Goal: Transaction & Acquisition: Purchase product/service

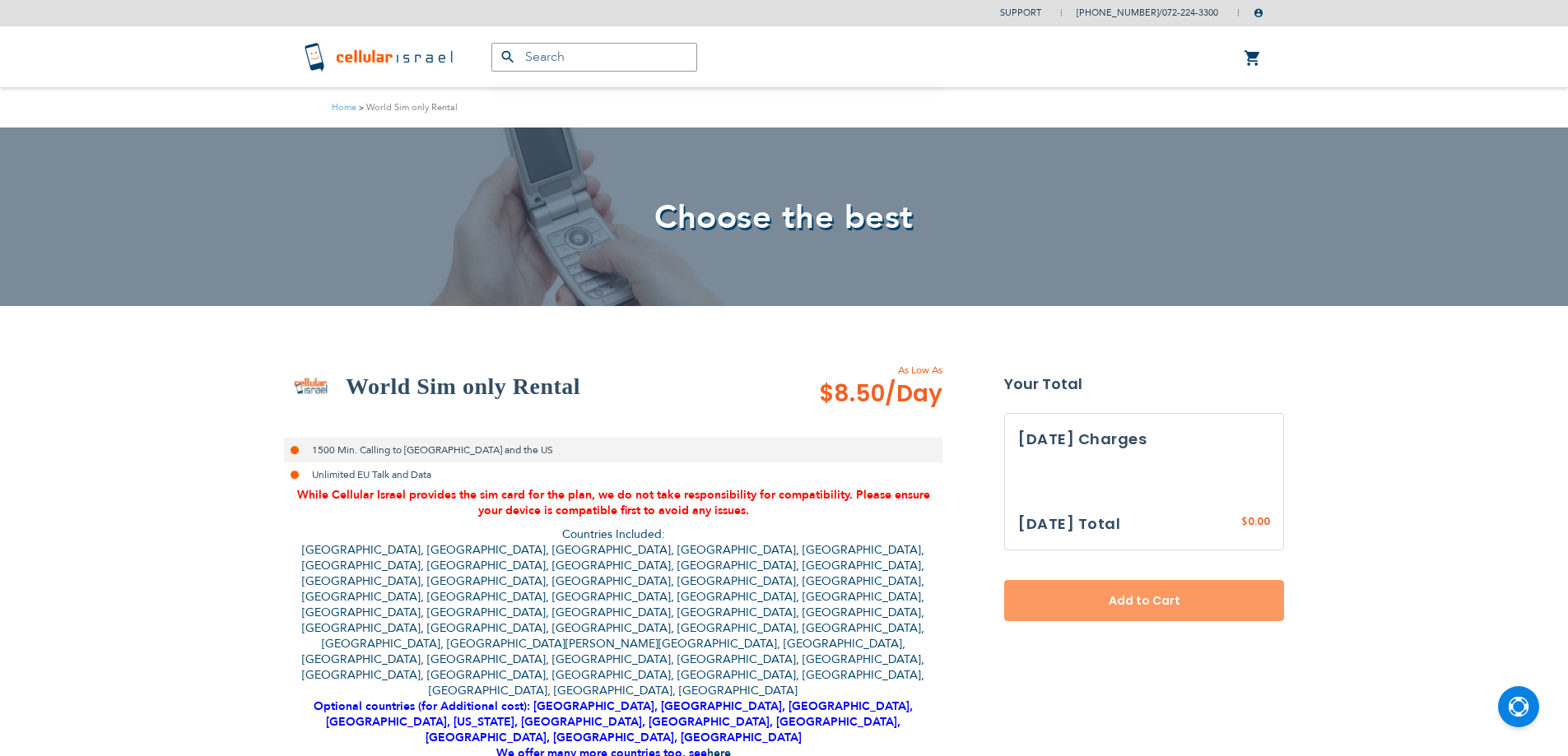
select select
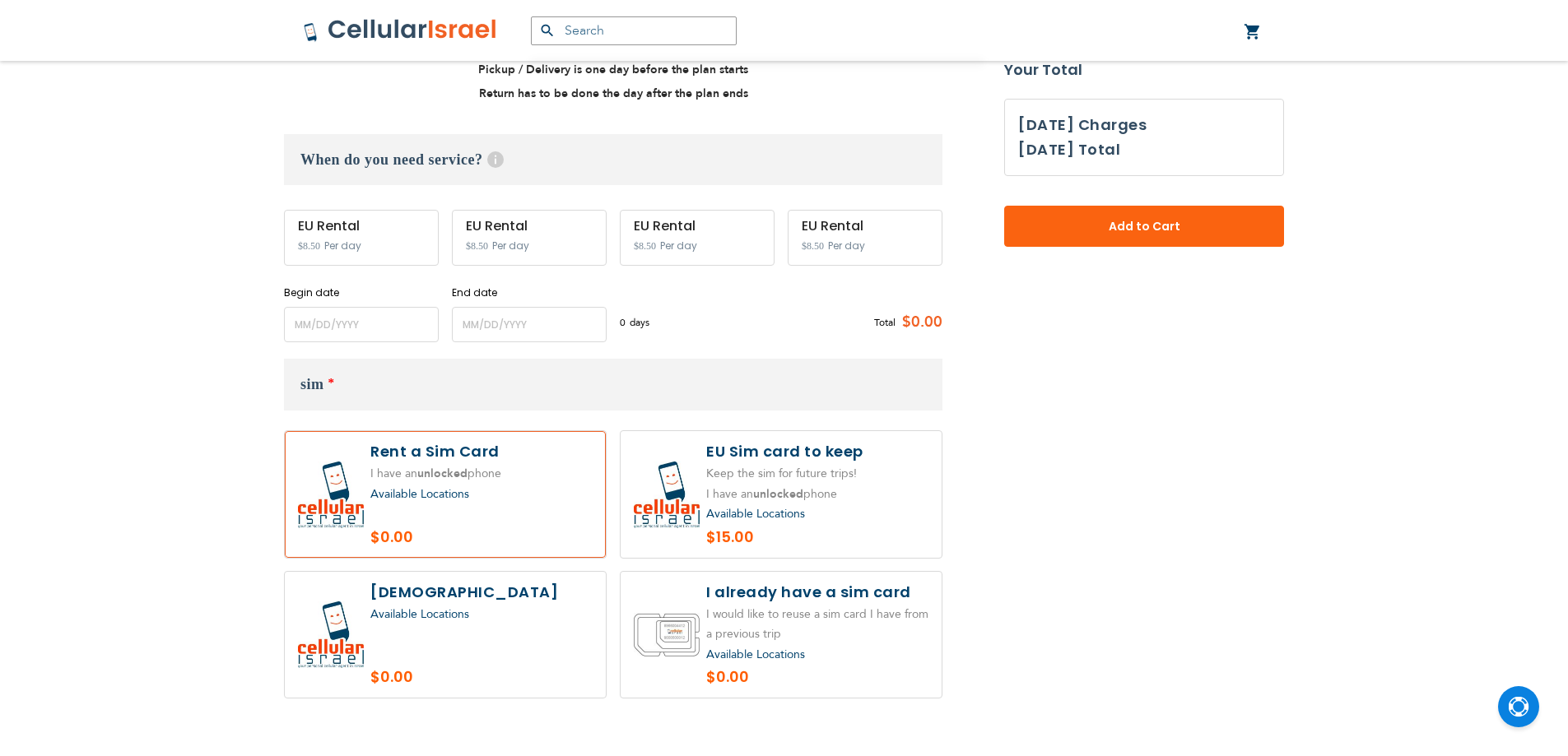
scroll to position [740, 0]
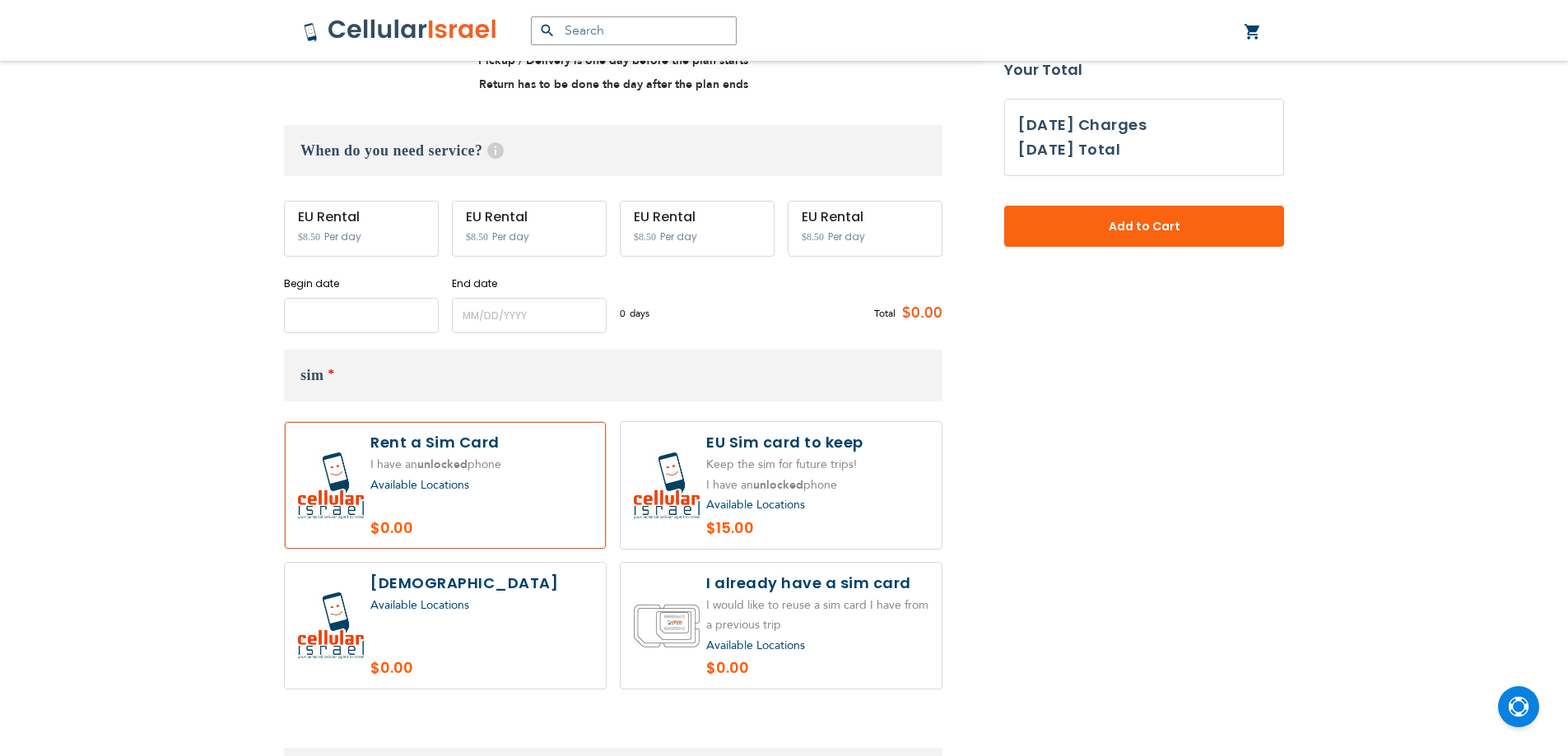
click at [362, 298] on input "name" at bounding box center [361, 316] width 155 height 36
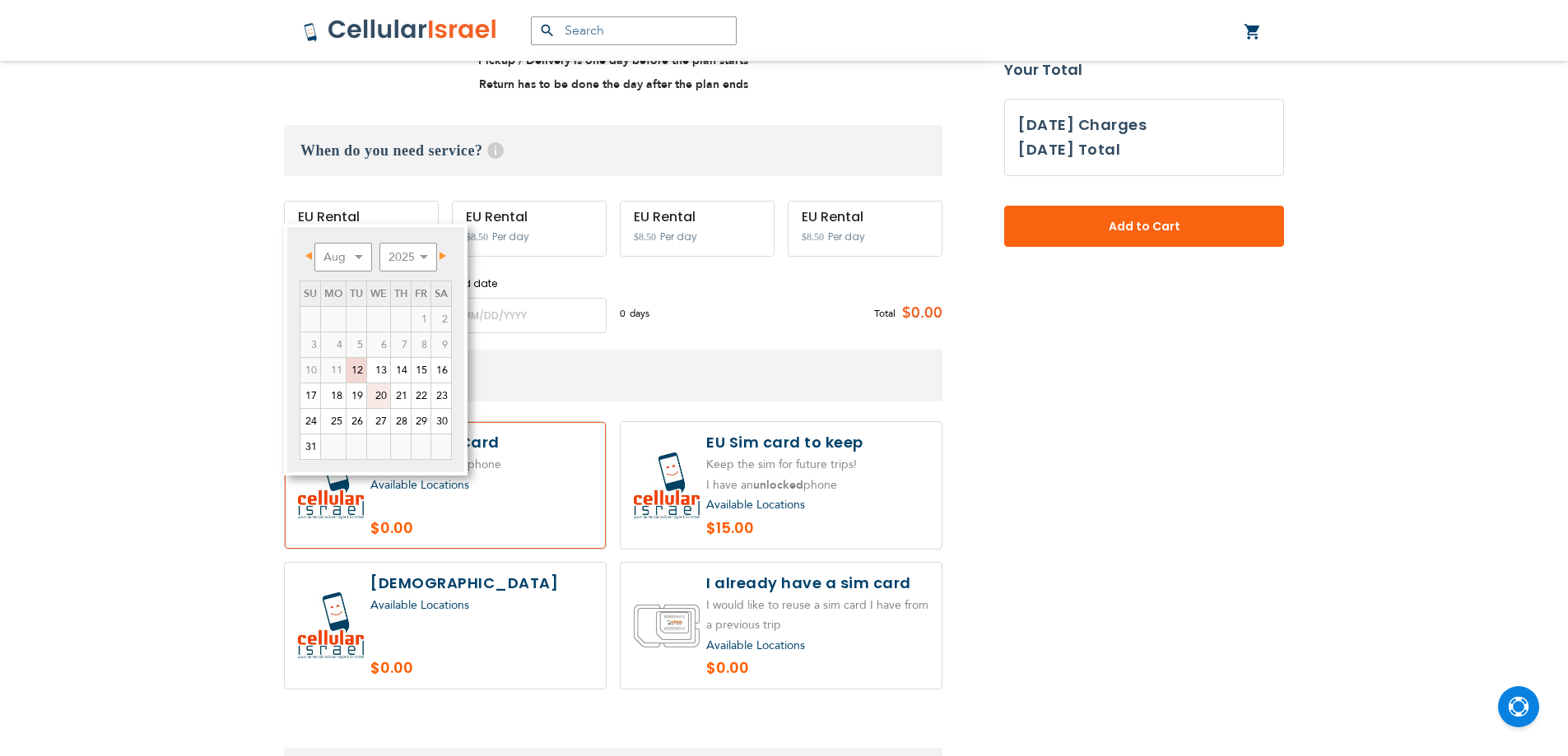
click at [386, 391] on link "20" at bounding box center [379, 396] width 23 height 25
type input "[DATE]"
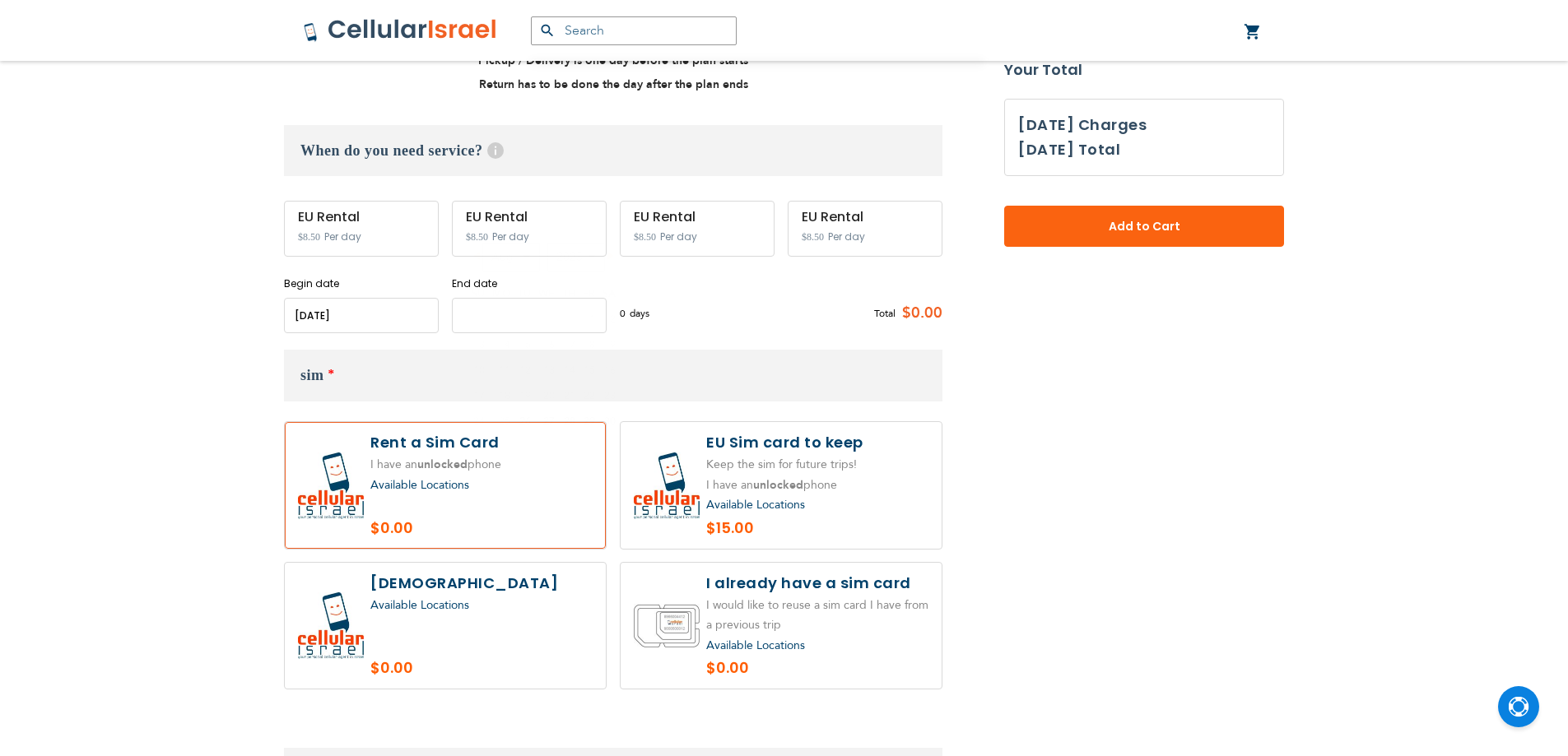
click at [545, 298] on input "name" at bounding box center [529, 316] width 155 height 36
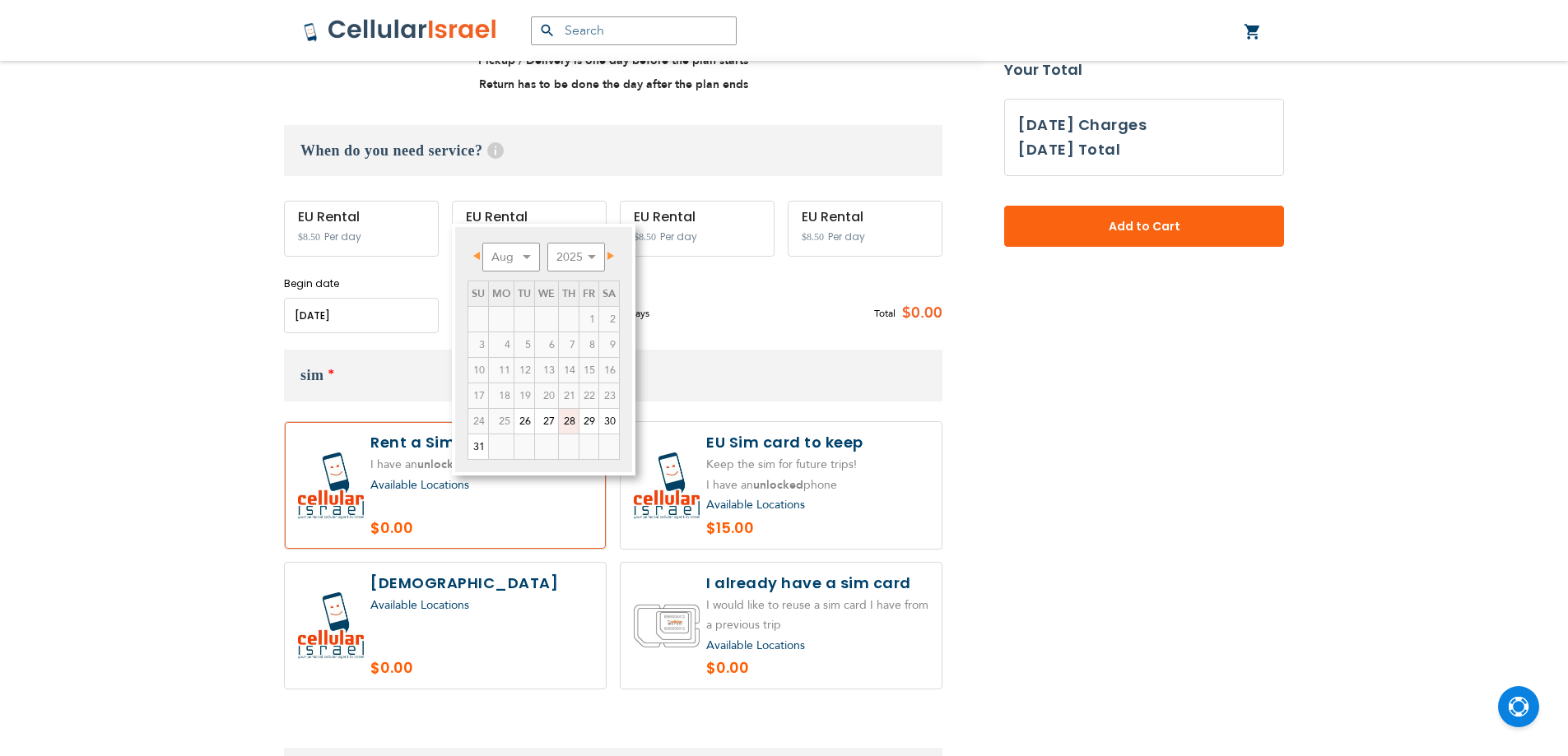
click at [565, 416] on link "28" at bounding box center [569, 421] width 20 height 25
type input "[DATE]"
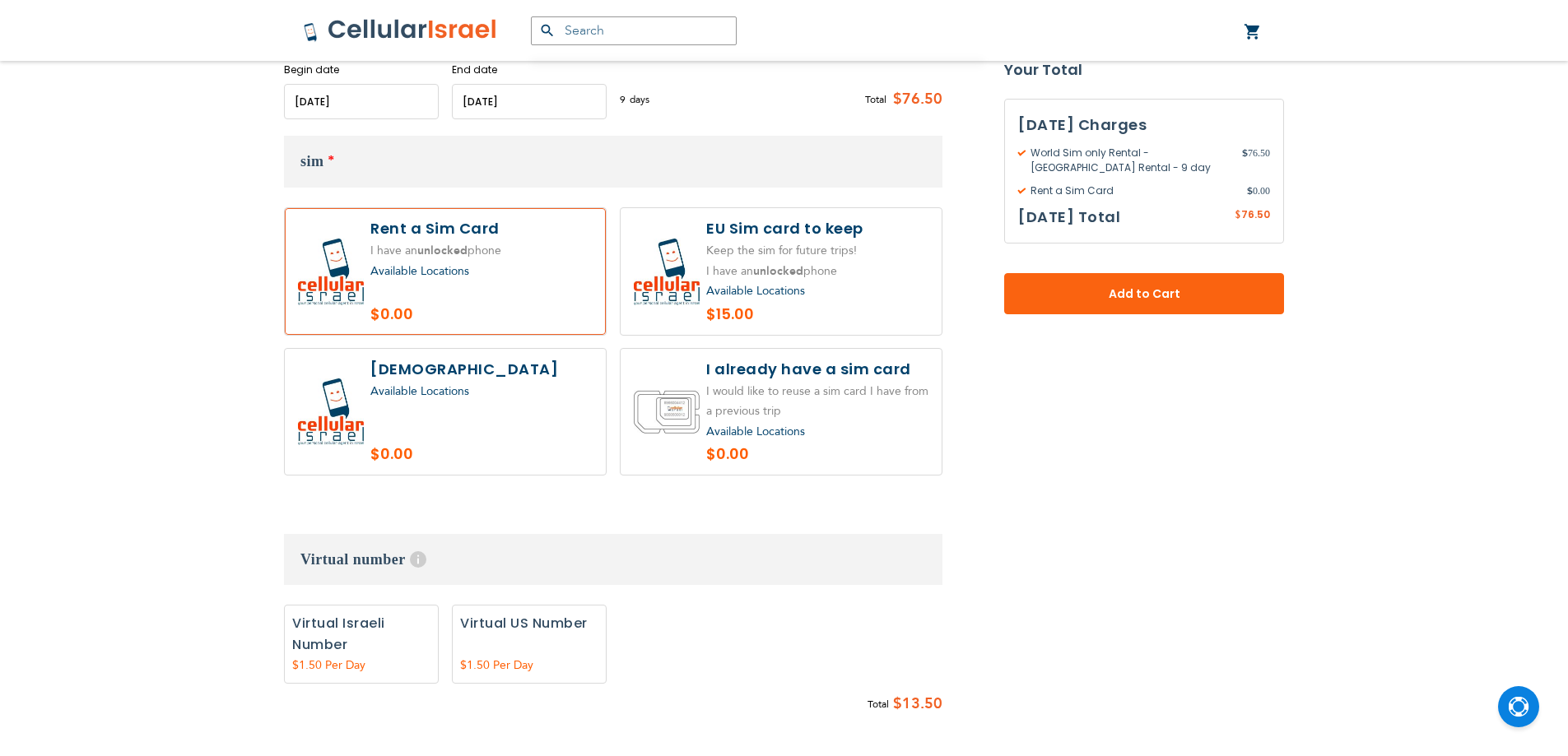
scroll to position [1070, 0]
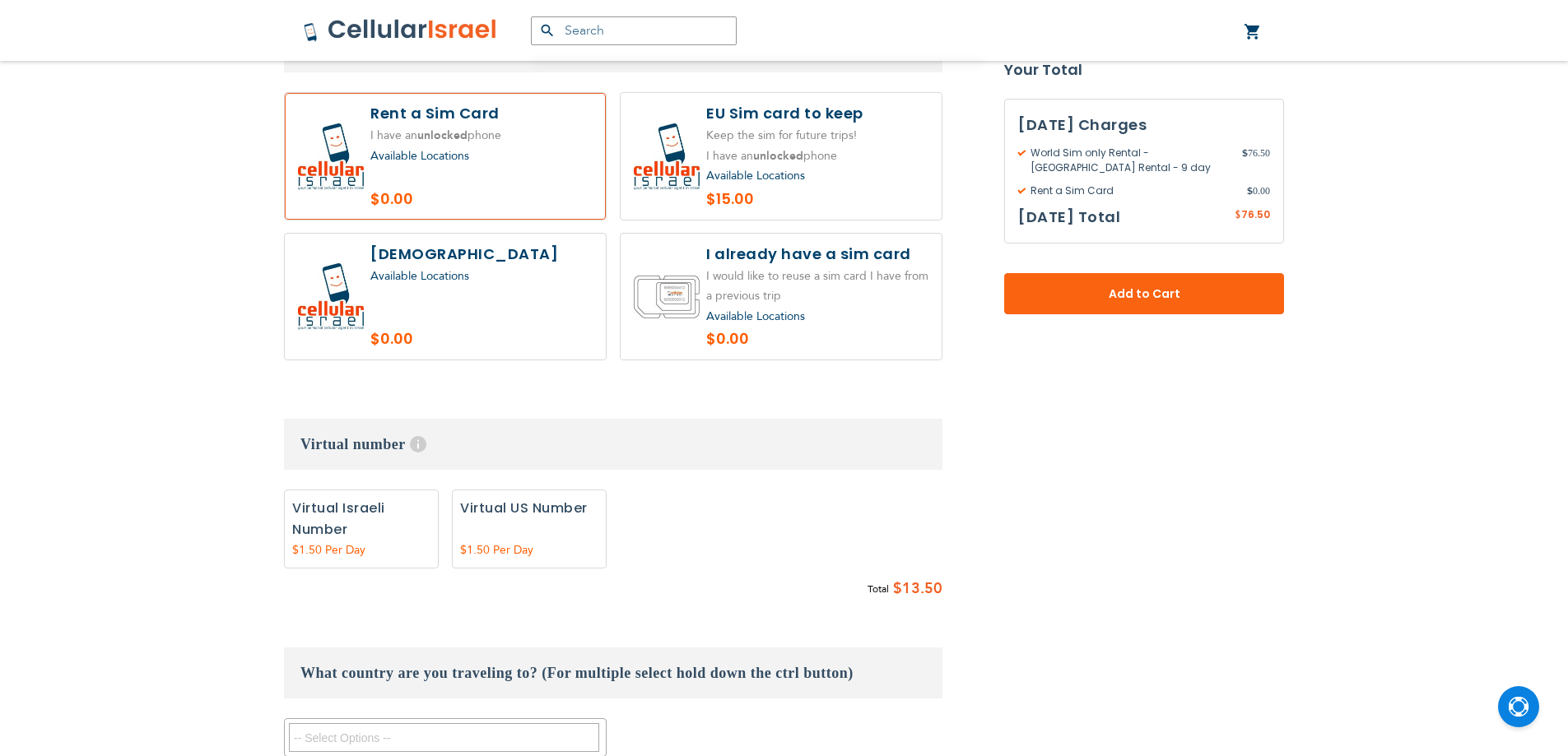
click at [533, 489] on label "Add" at bounding box center [529, 528] width 155 height 79
radio input "true"
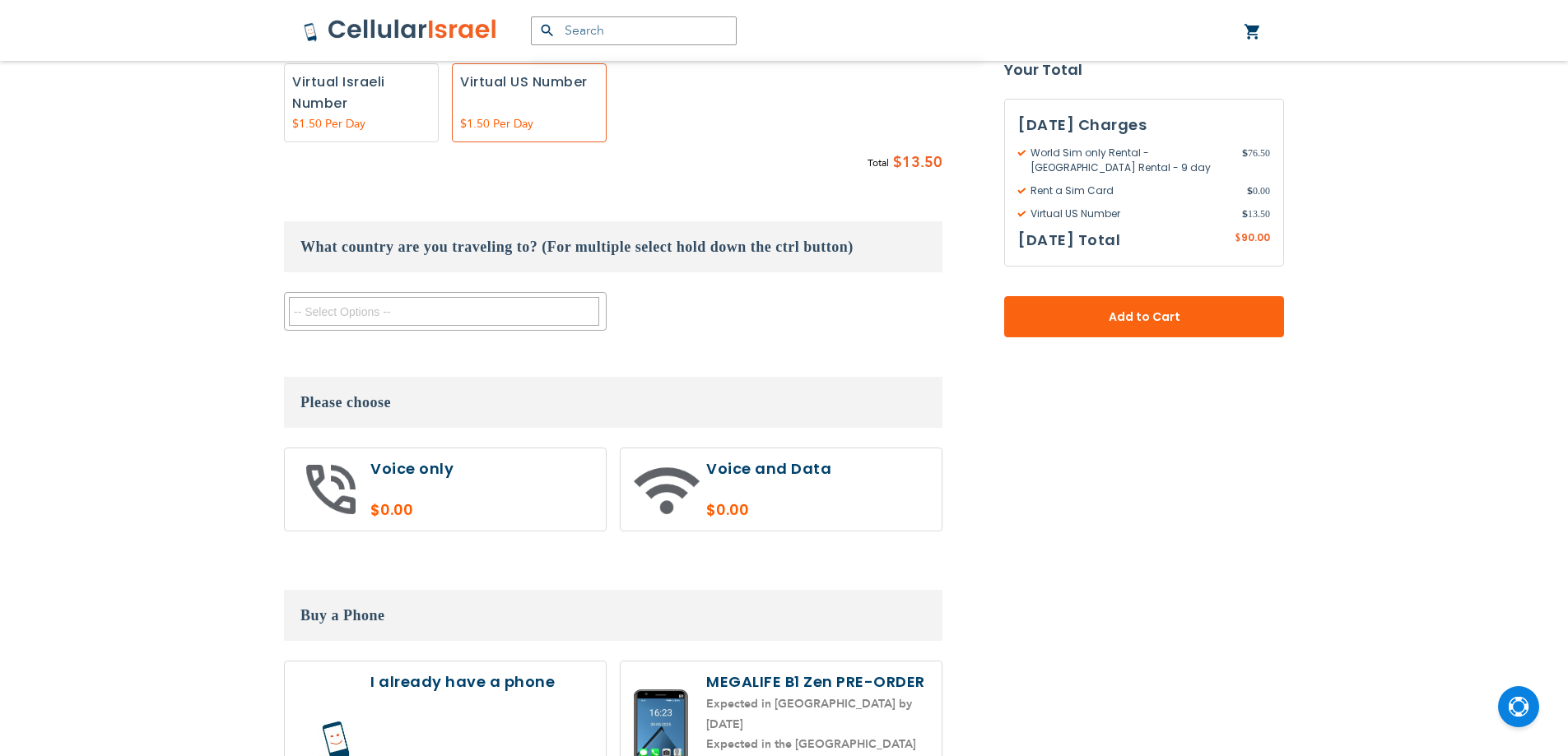
scroll to position [1220, 0]
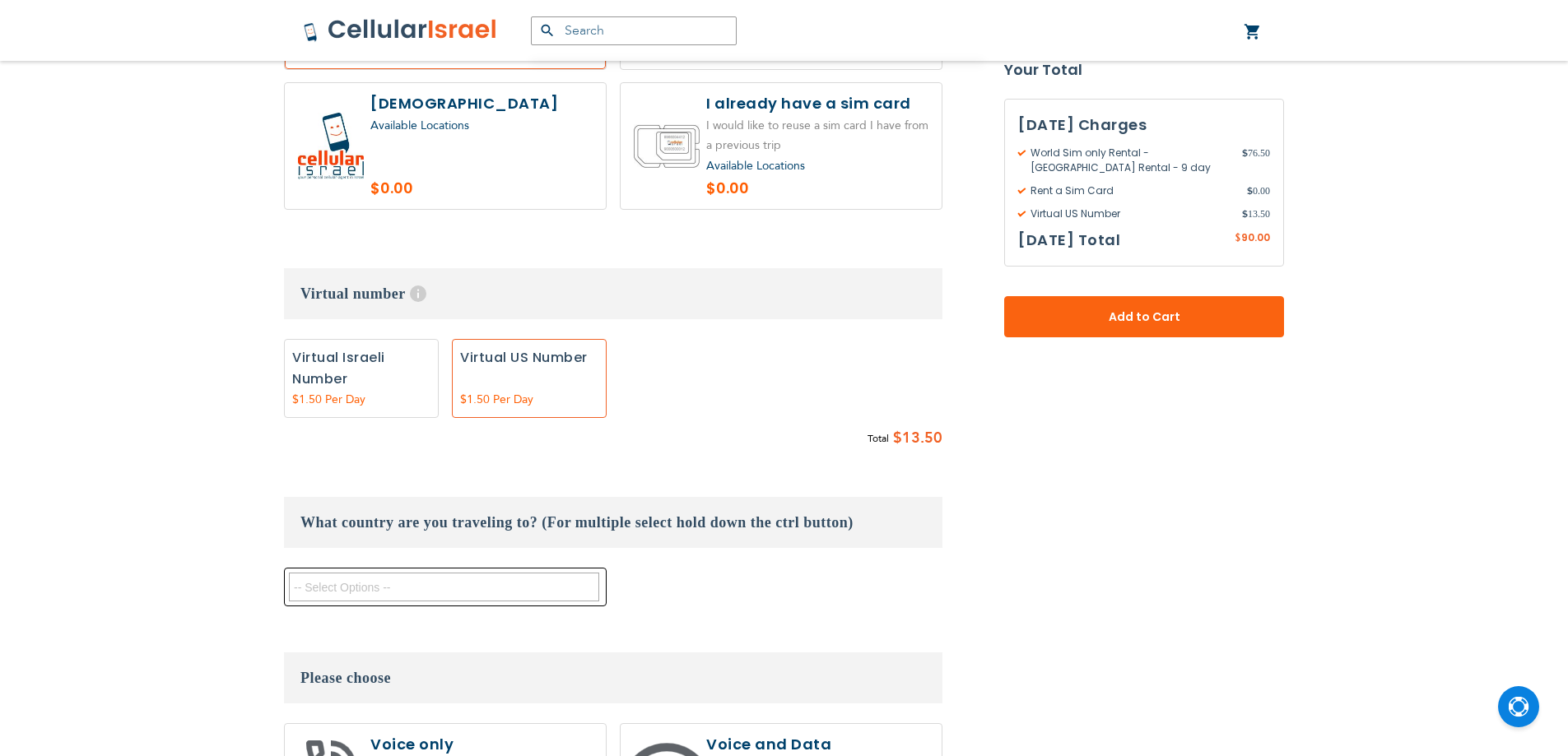
click at [457, 572] on textarea "Search" at bounding box center [444, 587] width 310 height 29
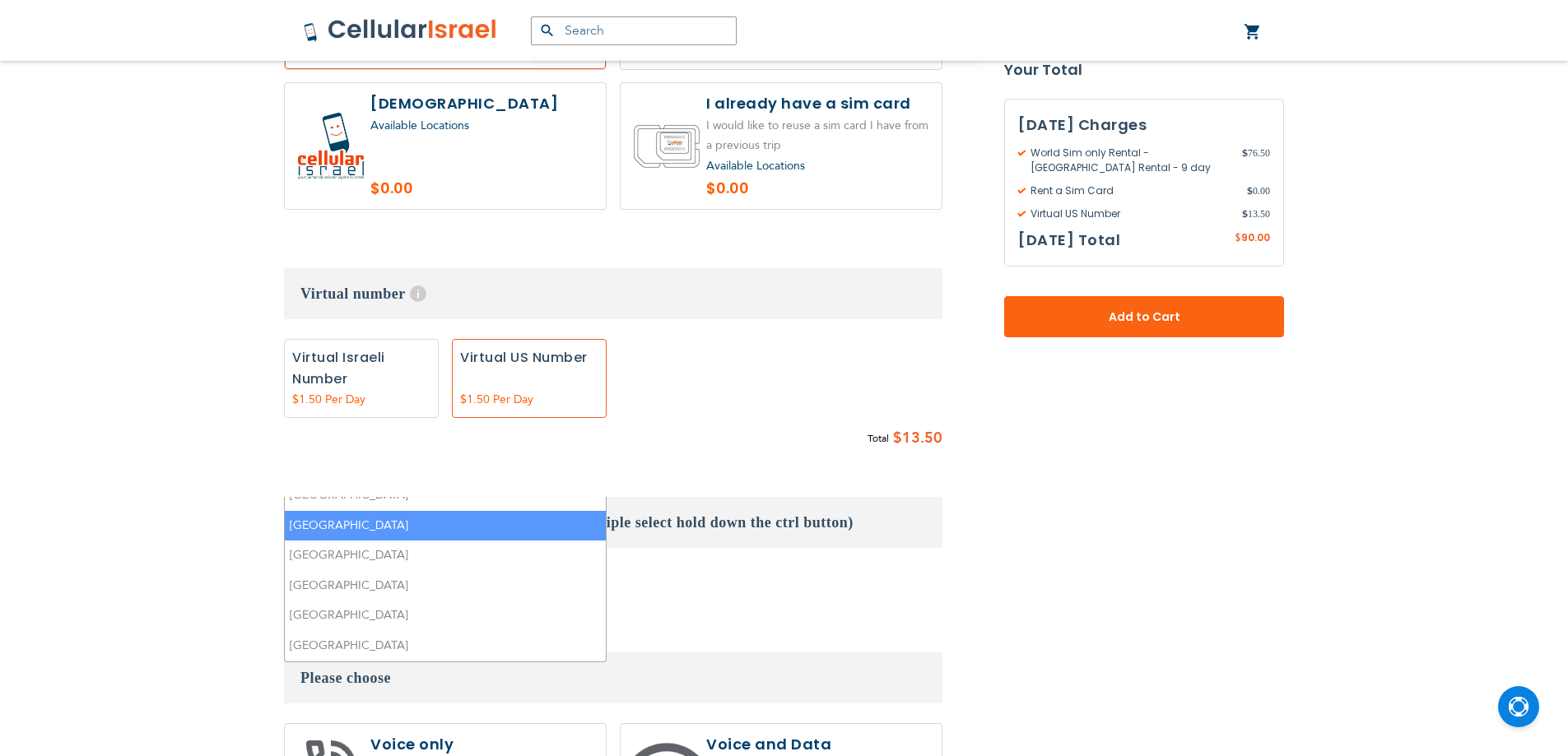
scroll to position [329, 0]
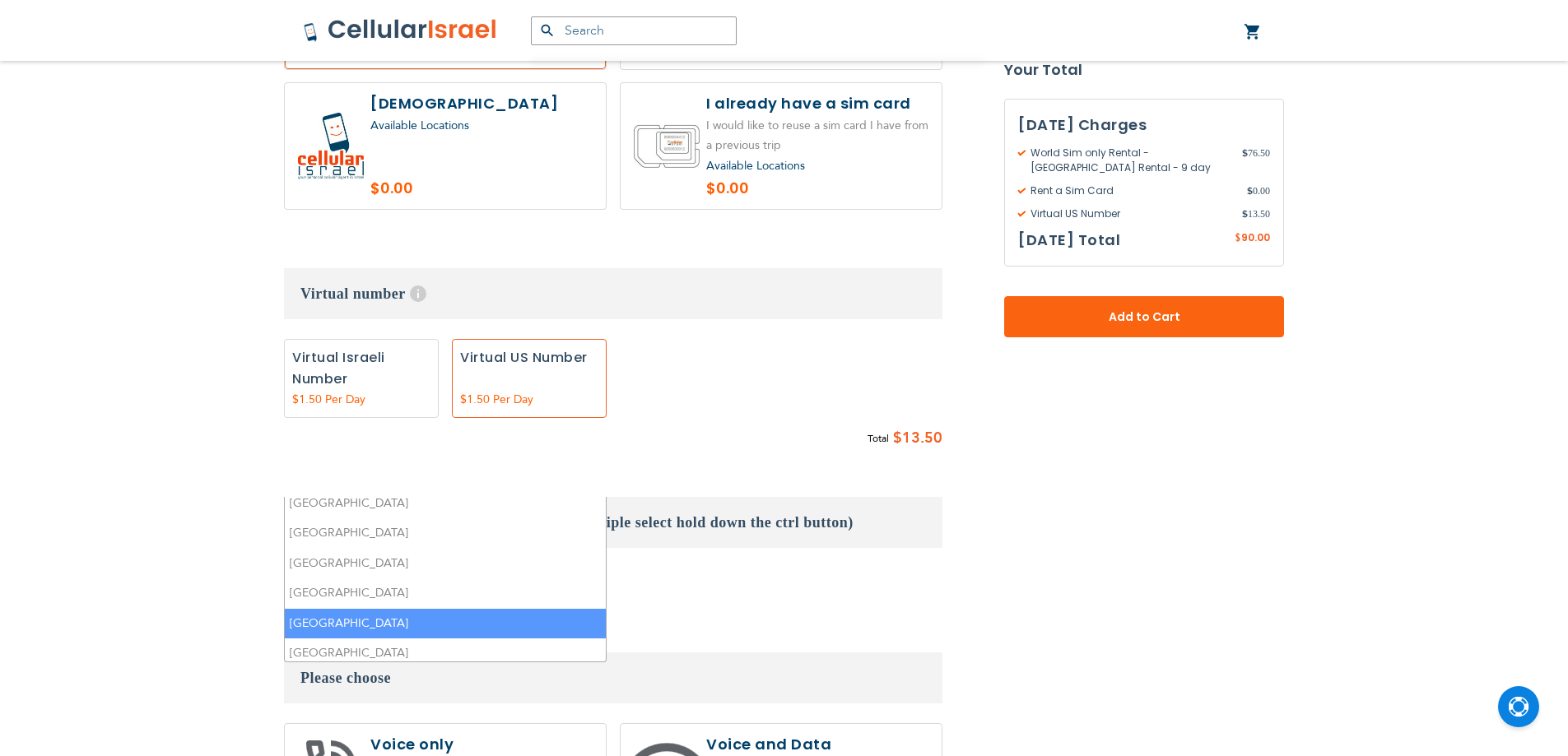
click at [428, 609] on li "[GEOGRAPHIC_DATA]" at bounding box center [445, 624] width 321 height 31
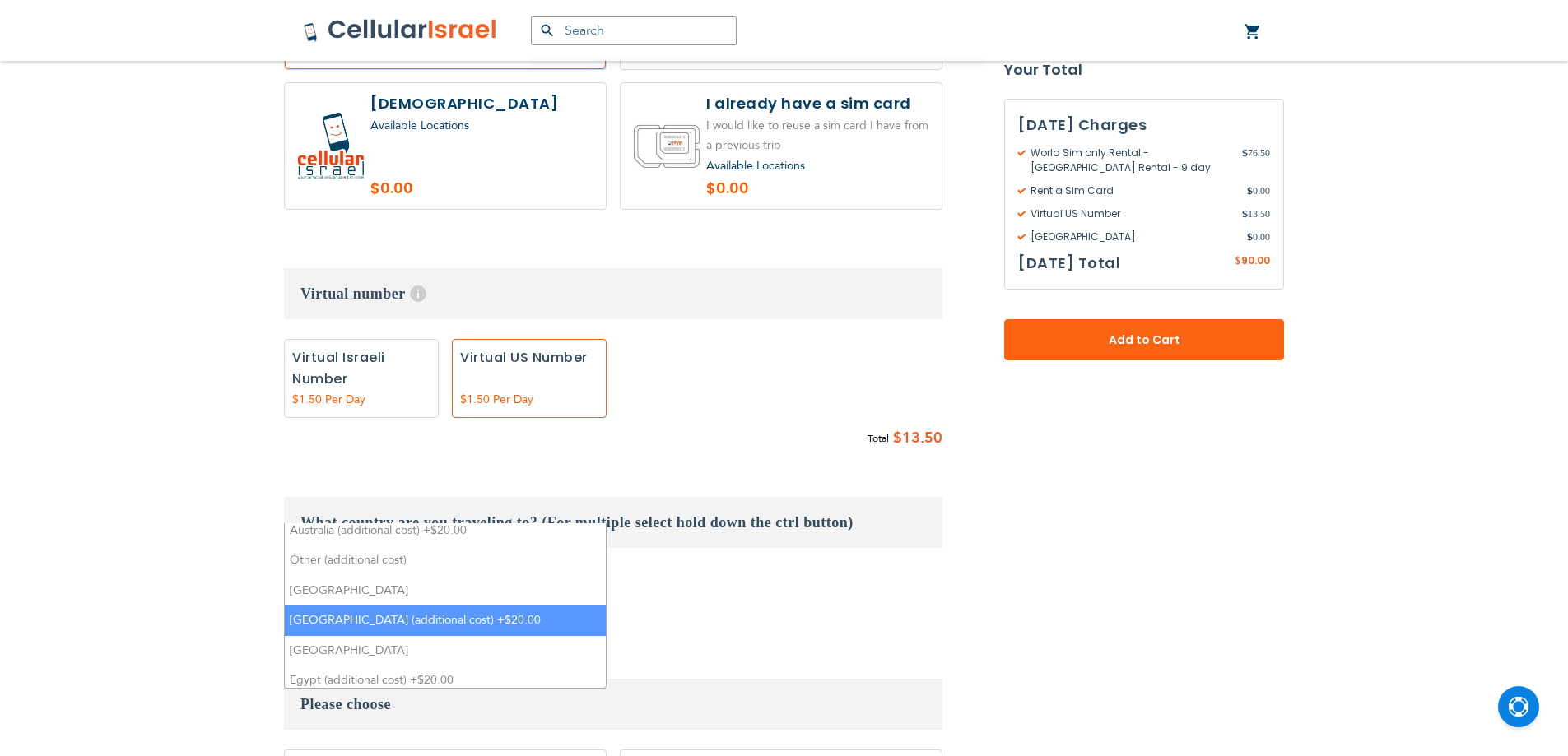
scroll to position [740, 0]
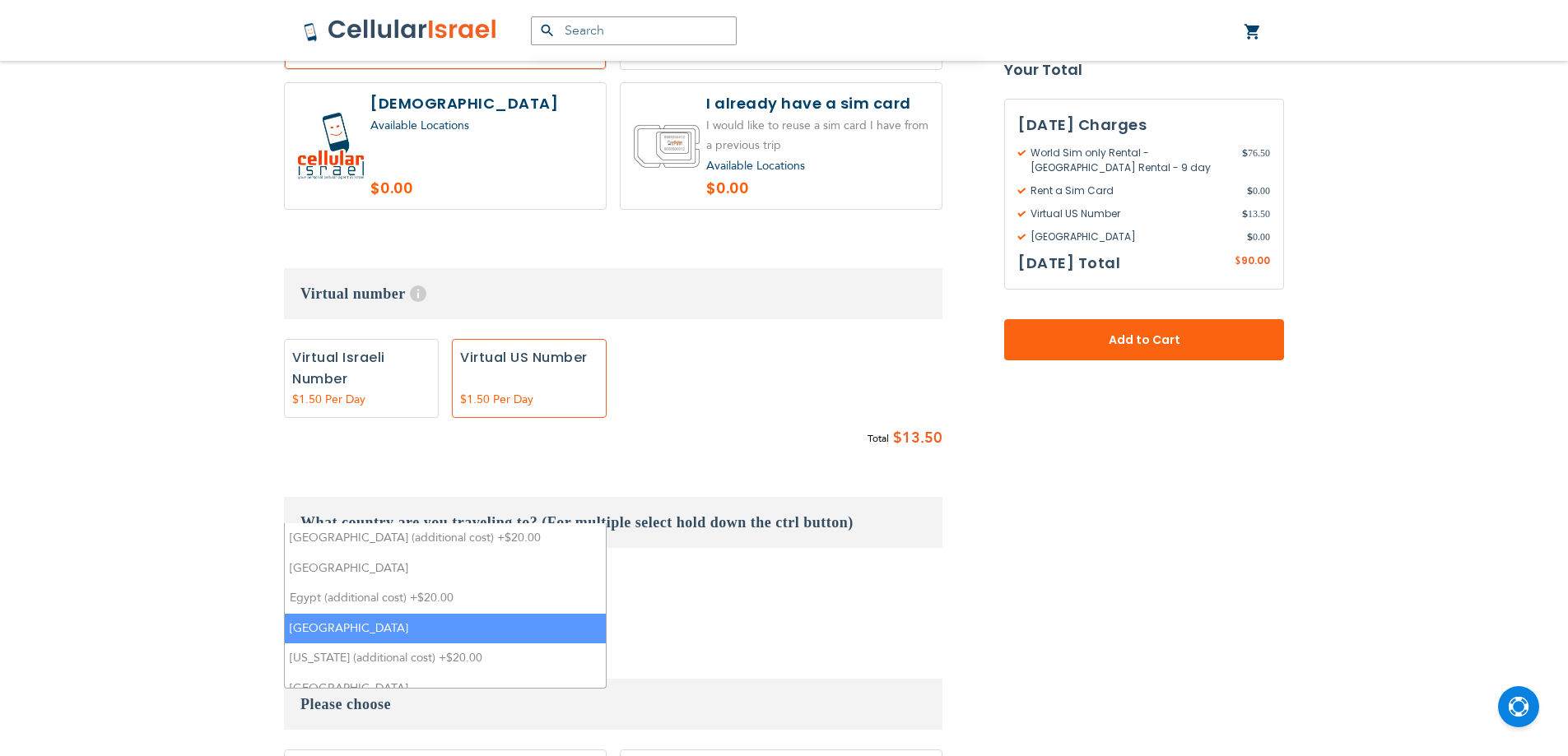
click at [418, 614] on li "[GEOGRAPHIC_DATA]" at bounding box center [445, 629] width 321 height 31
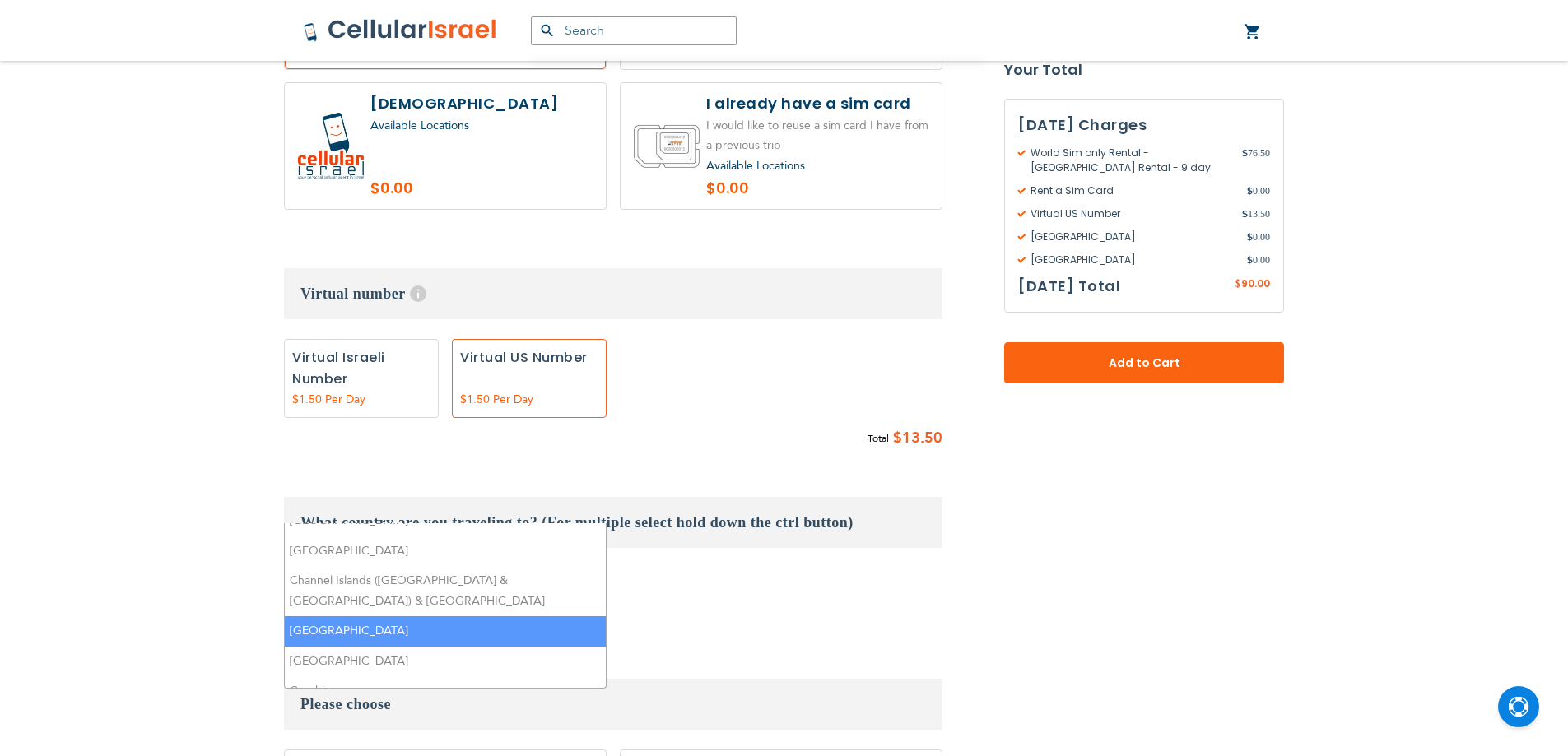
scroll to position [0, 0]
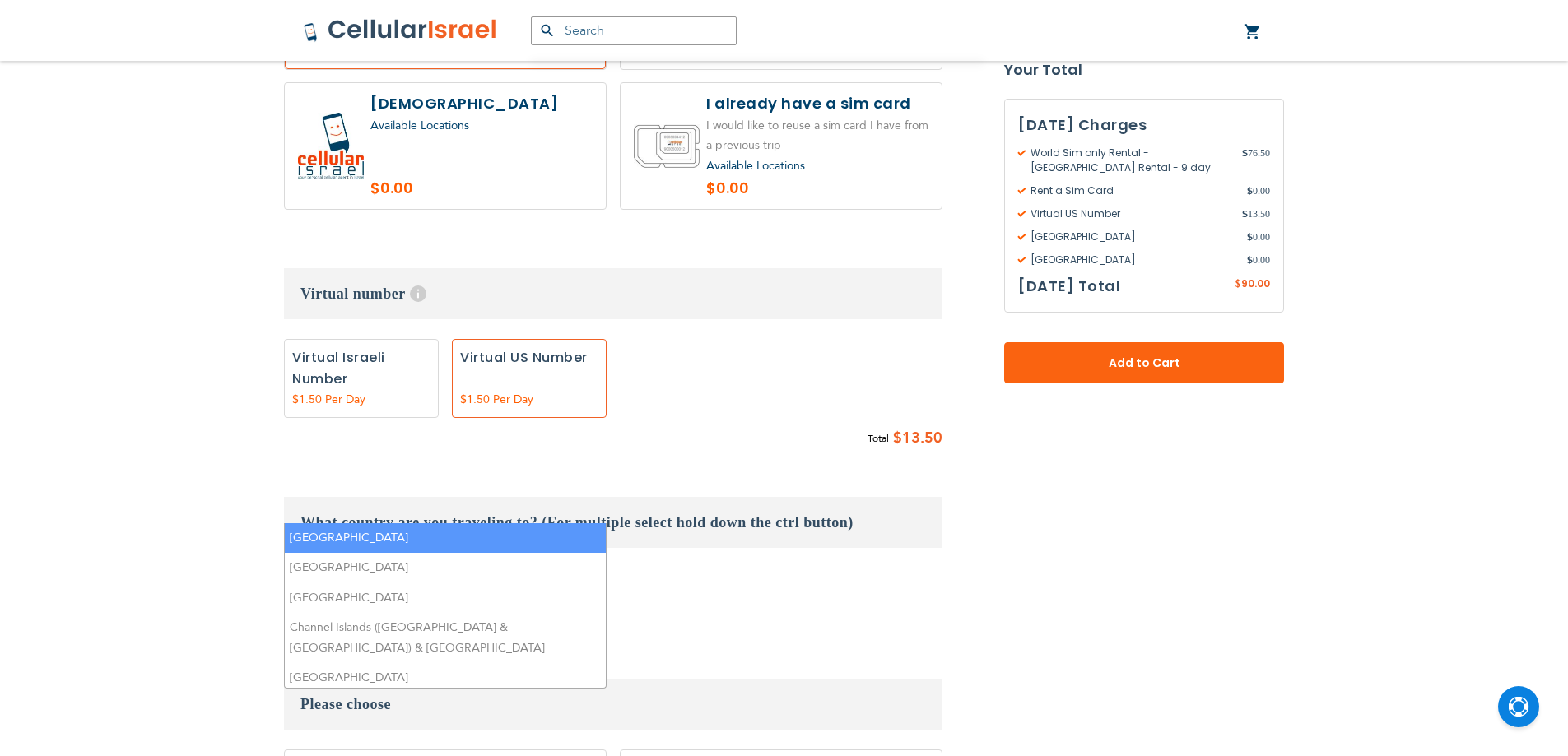
click at [418, 526] on li "[GEOGRAPHIC_DATA]" at bounding box center [445, 538] width 321 height 31
select select "9106"
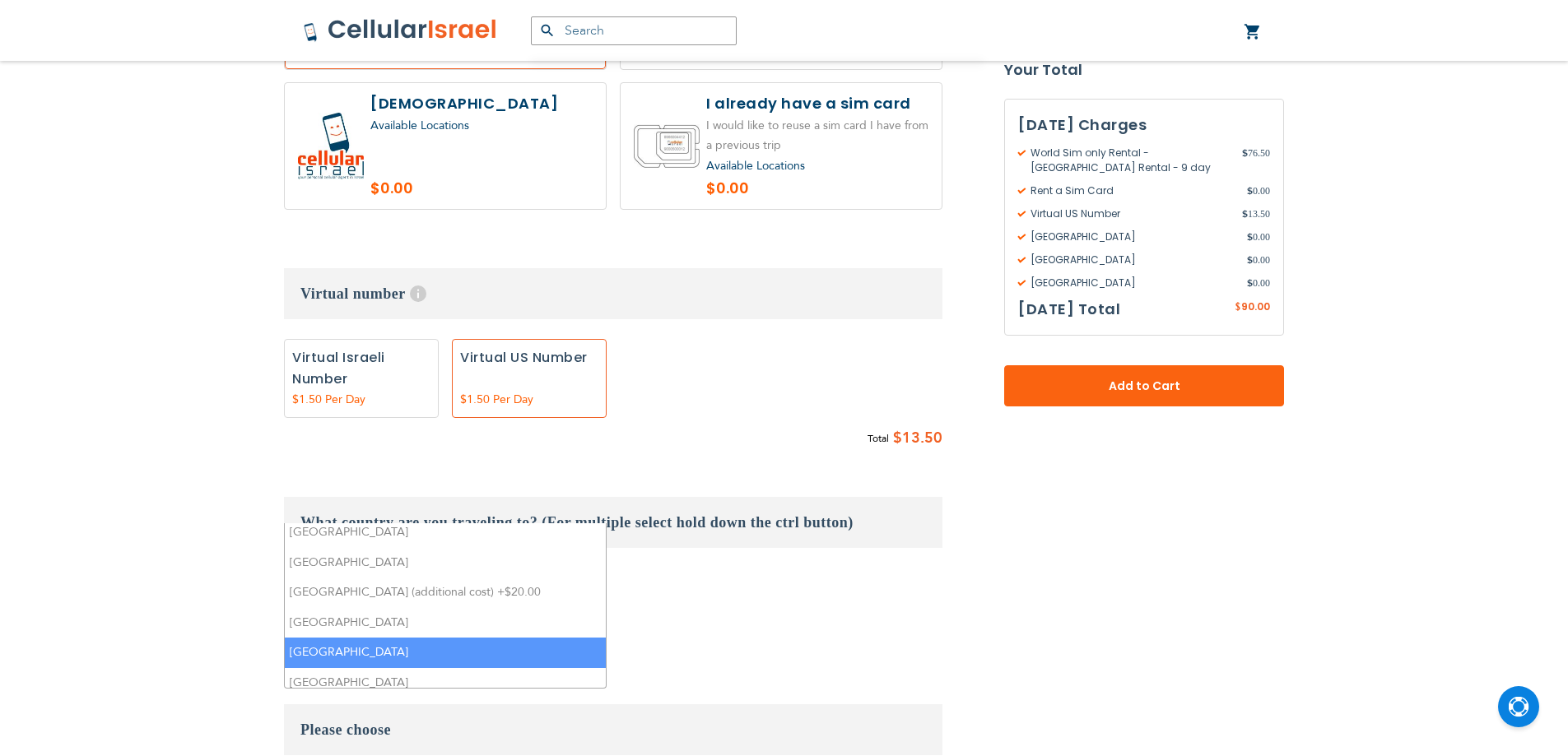
scroll to position [962, 0]
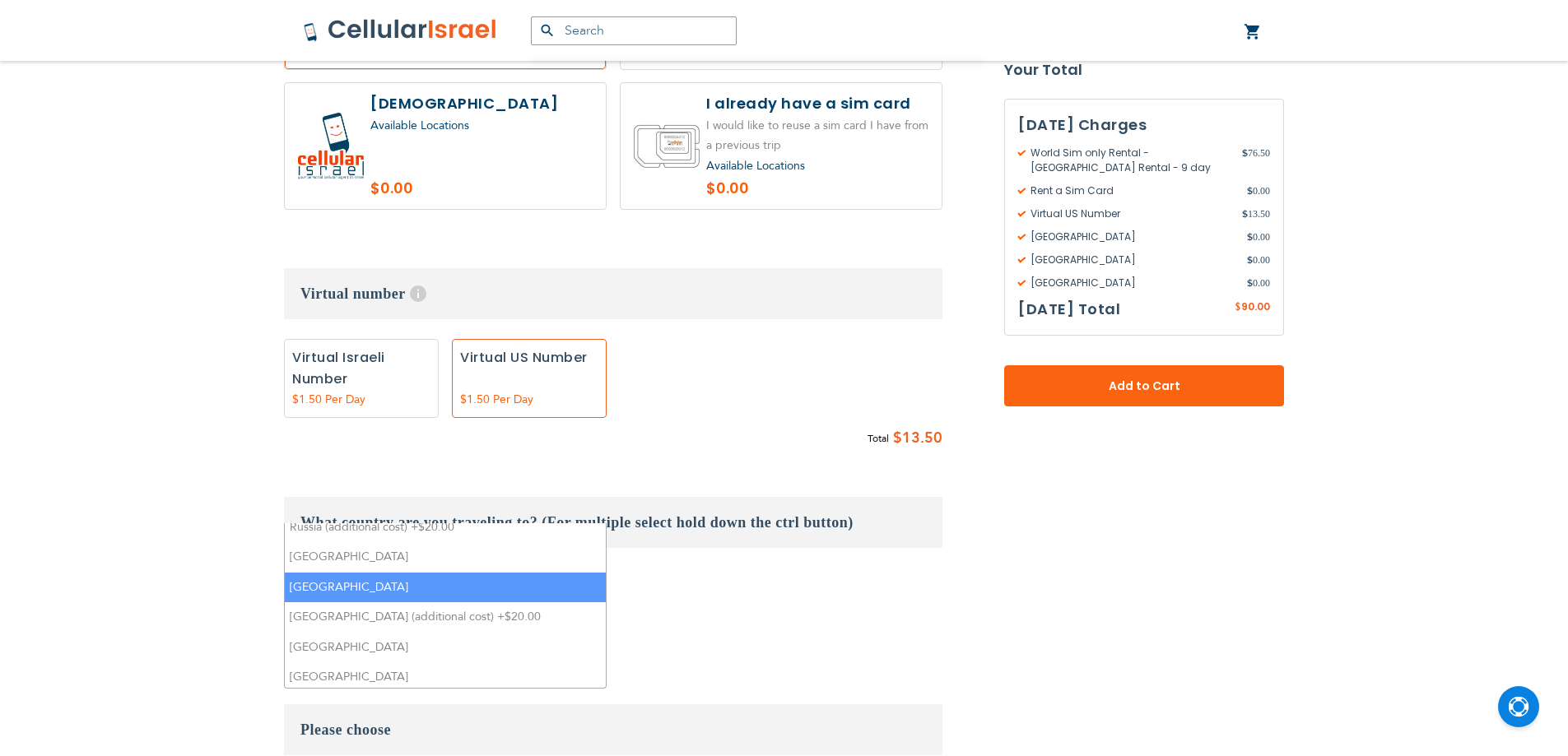
click at [413, 575] on li "[GEOGRAPHIC_DATA]" at bounding box center [445, 587] width 321 height 31
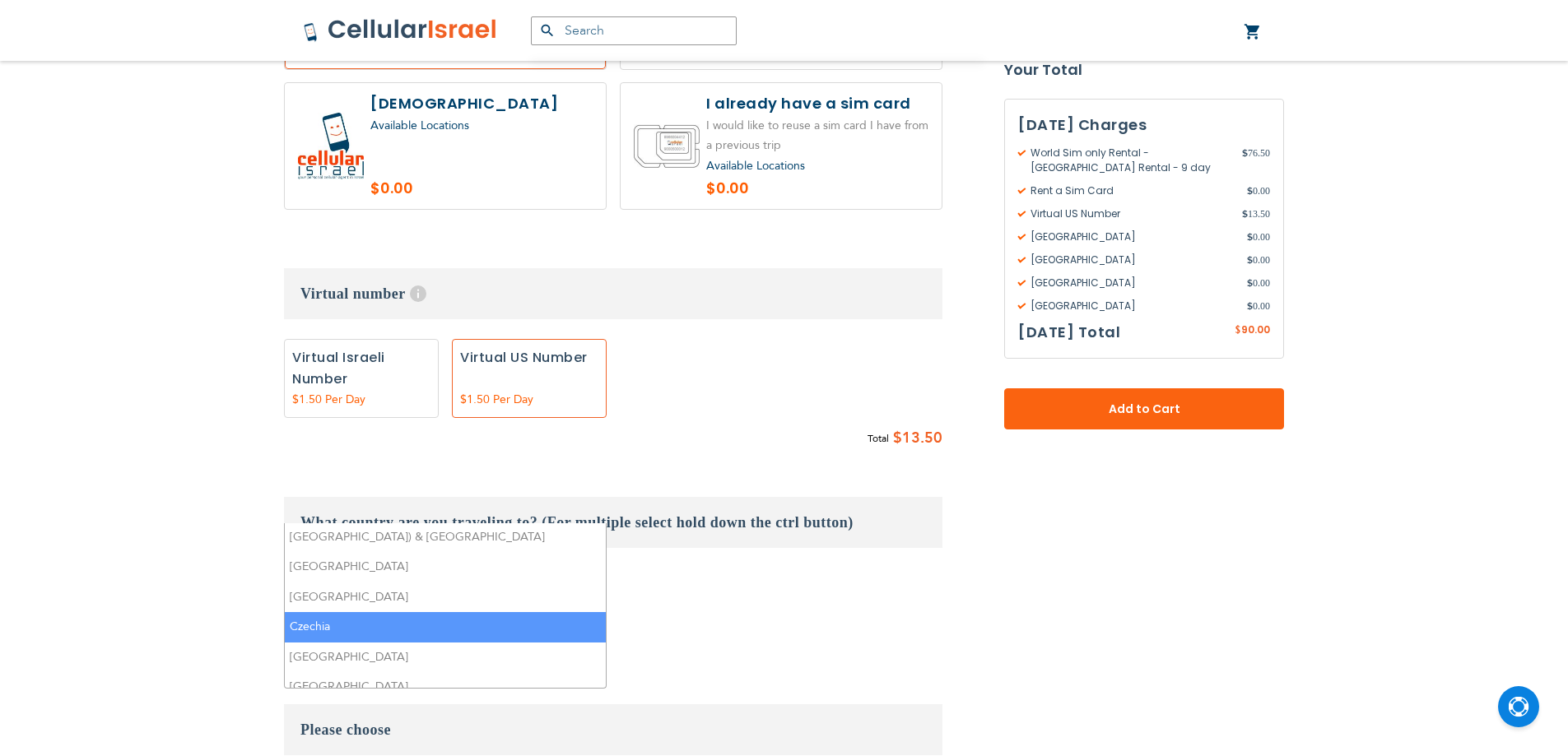
scroll to position [82, 0]
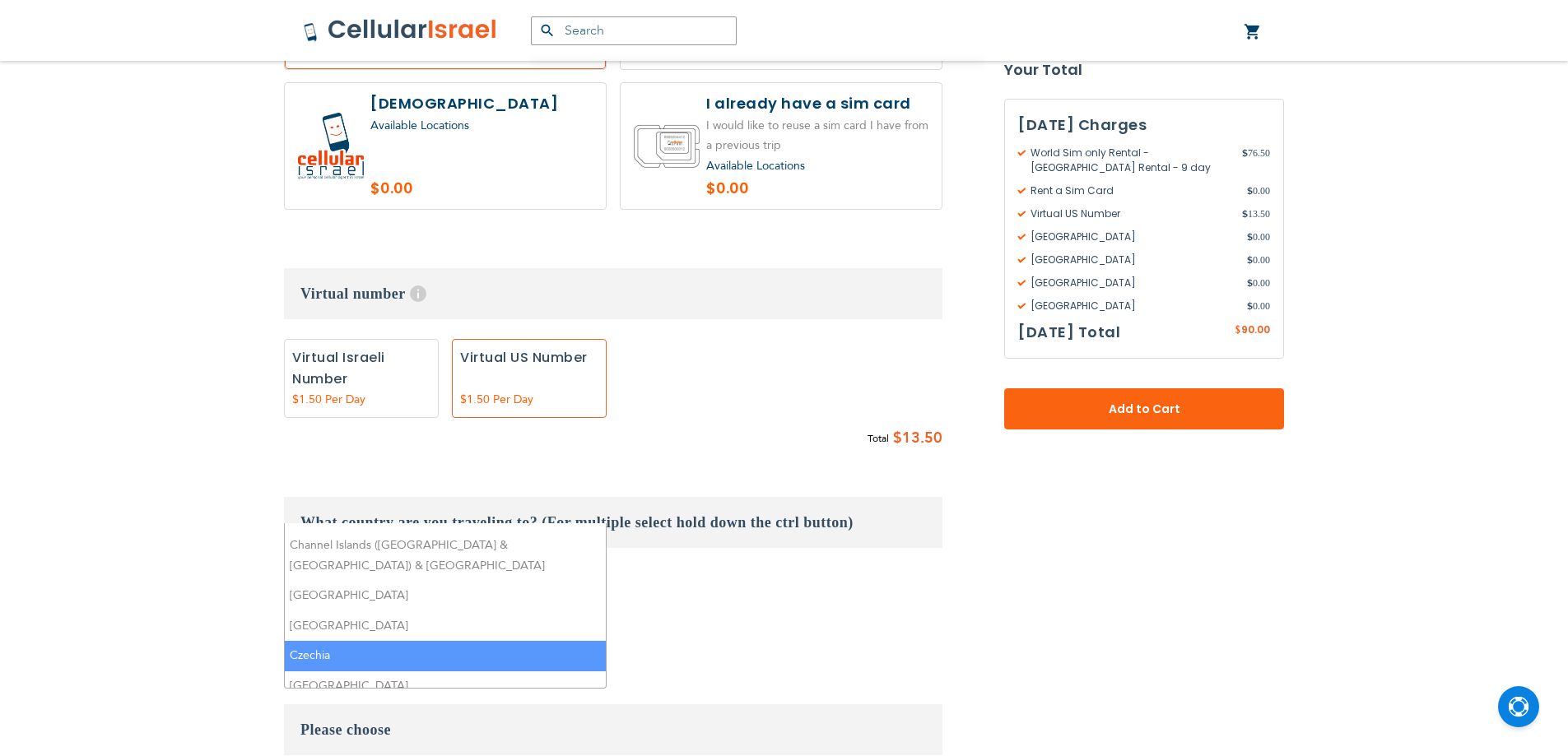
click at [437, 641] on li "Czechia" at bounding box center [445, 656] width 321 height 31
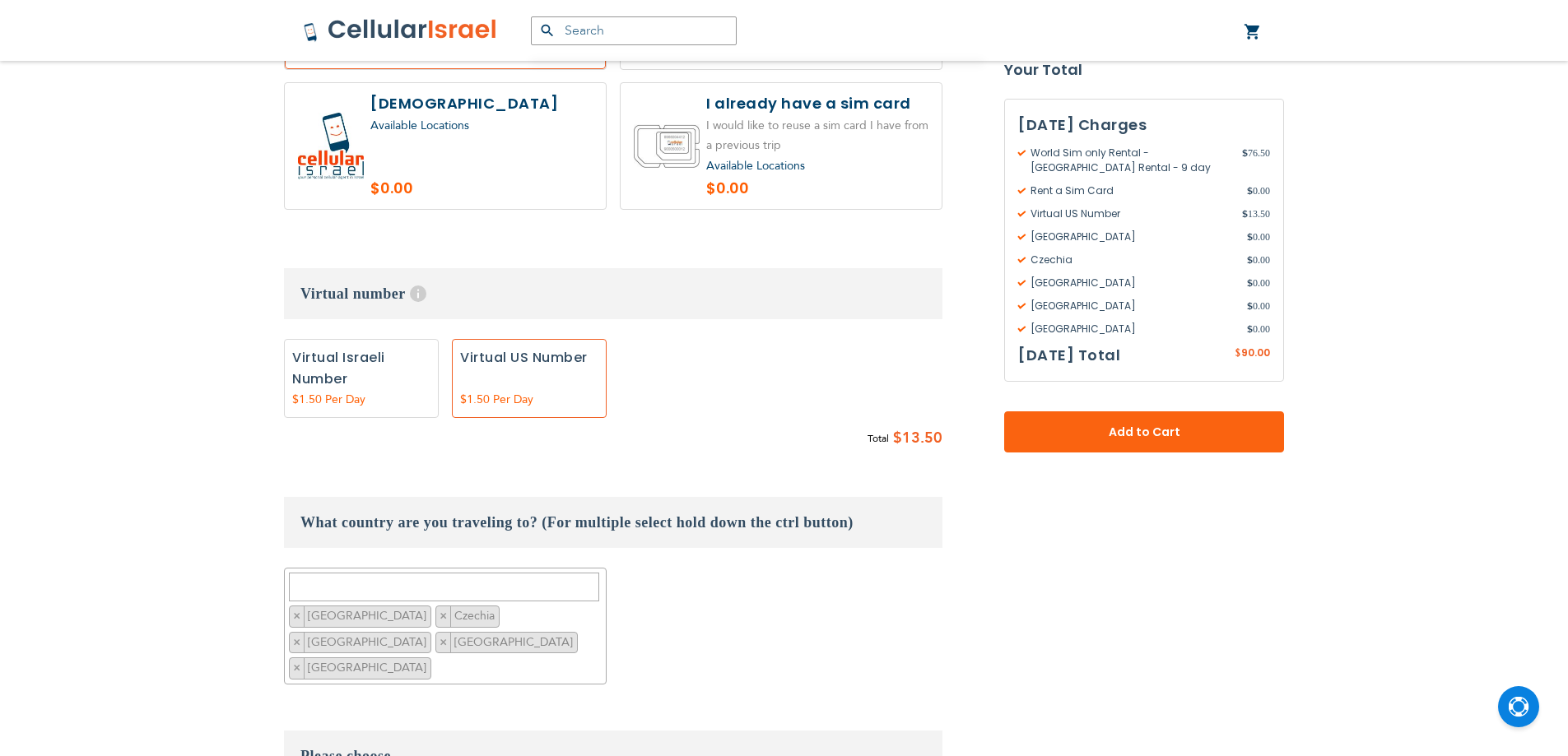
click at [714, 564] on fieldset "Customize: World Sim only Rental select plan $8.50" at bounding box center [613, 677] width 658 height 1616
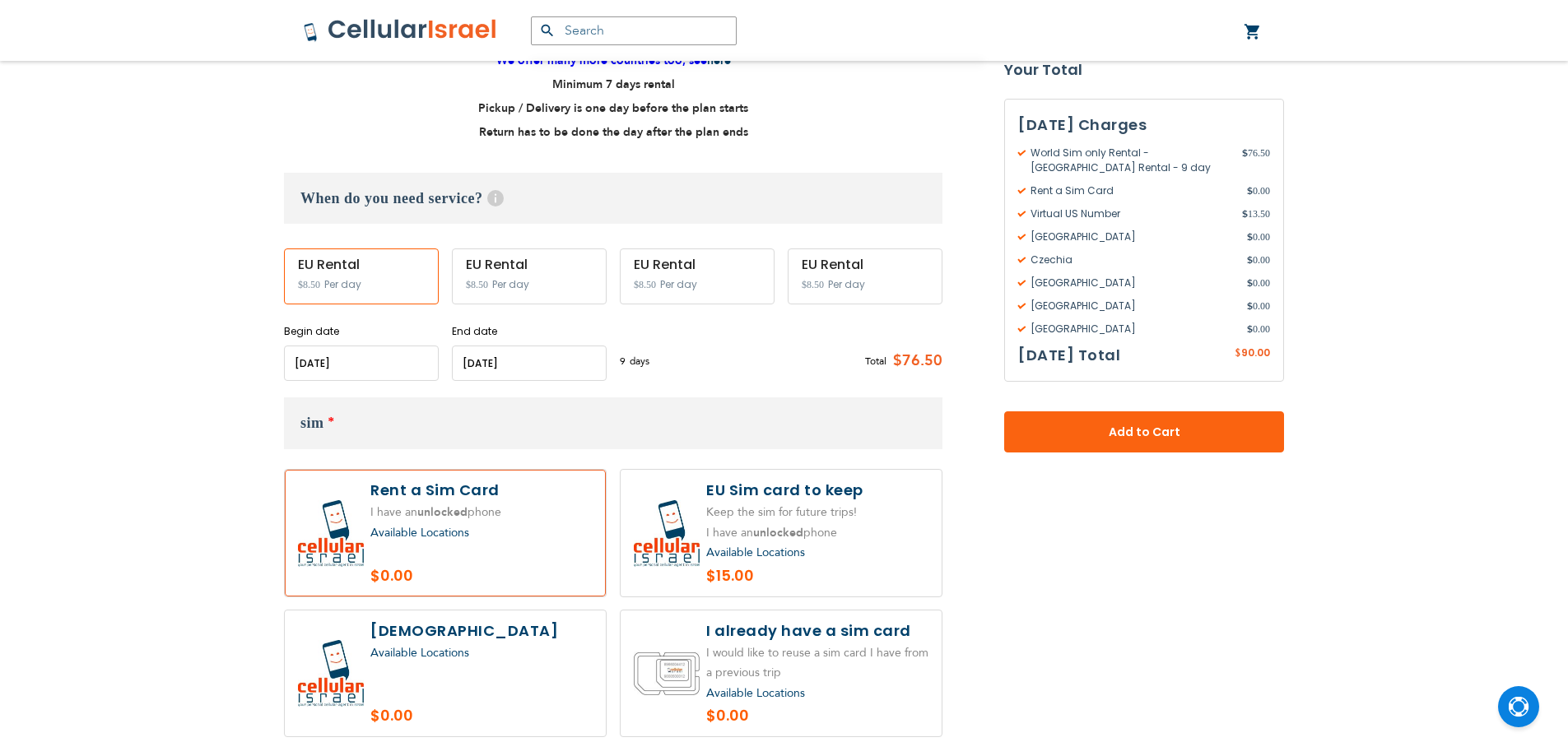
scroll to position [696, 0]
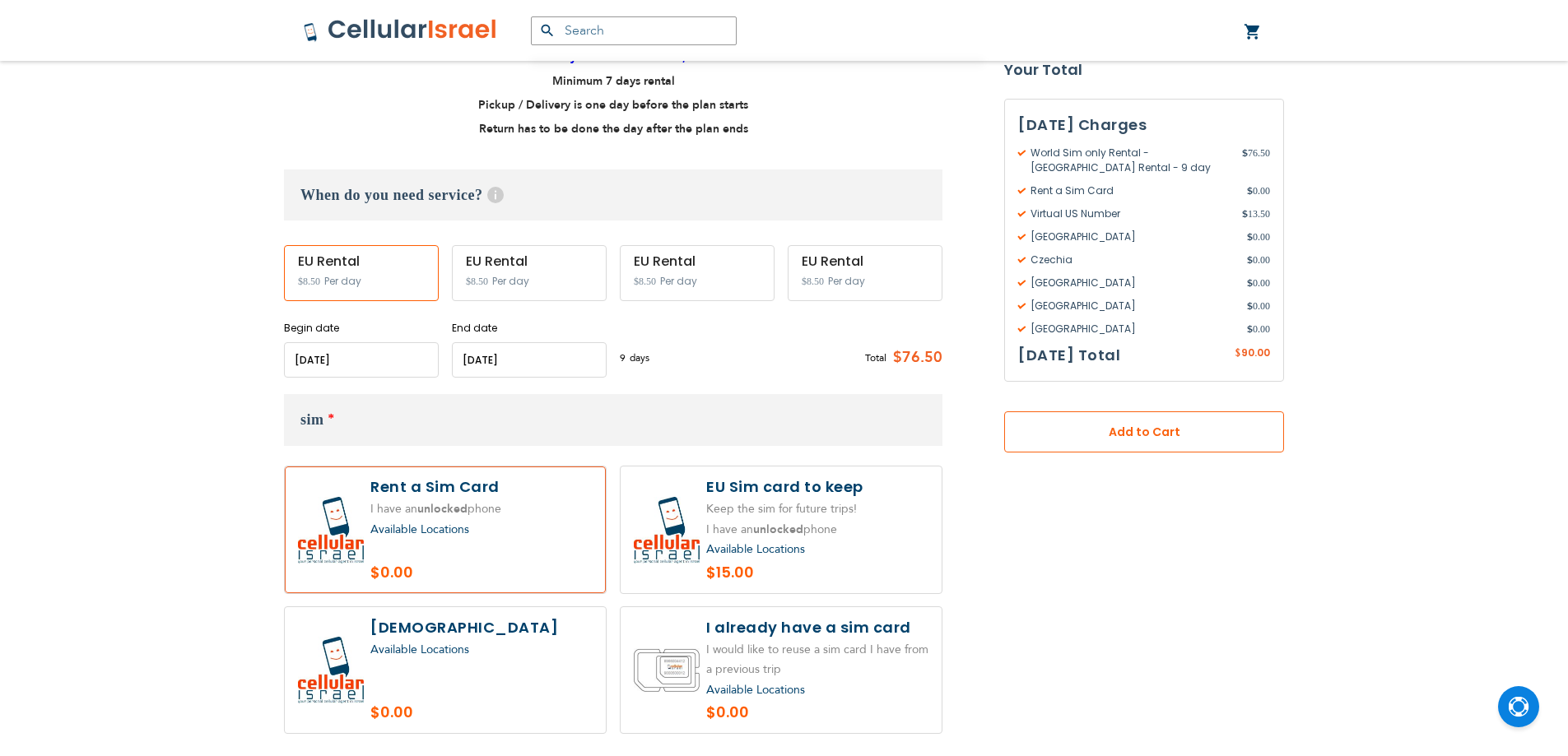
click at [1192, 443] on button "Add to Cart" at bounding box center [1143, 432] width 280 height 42
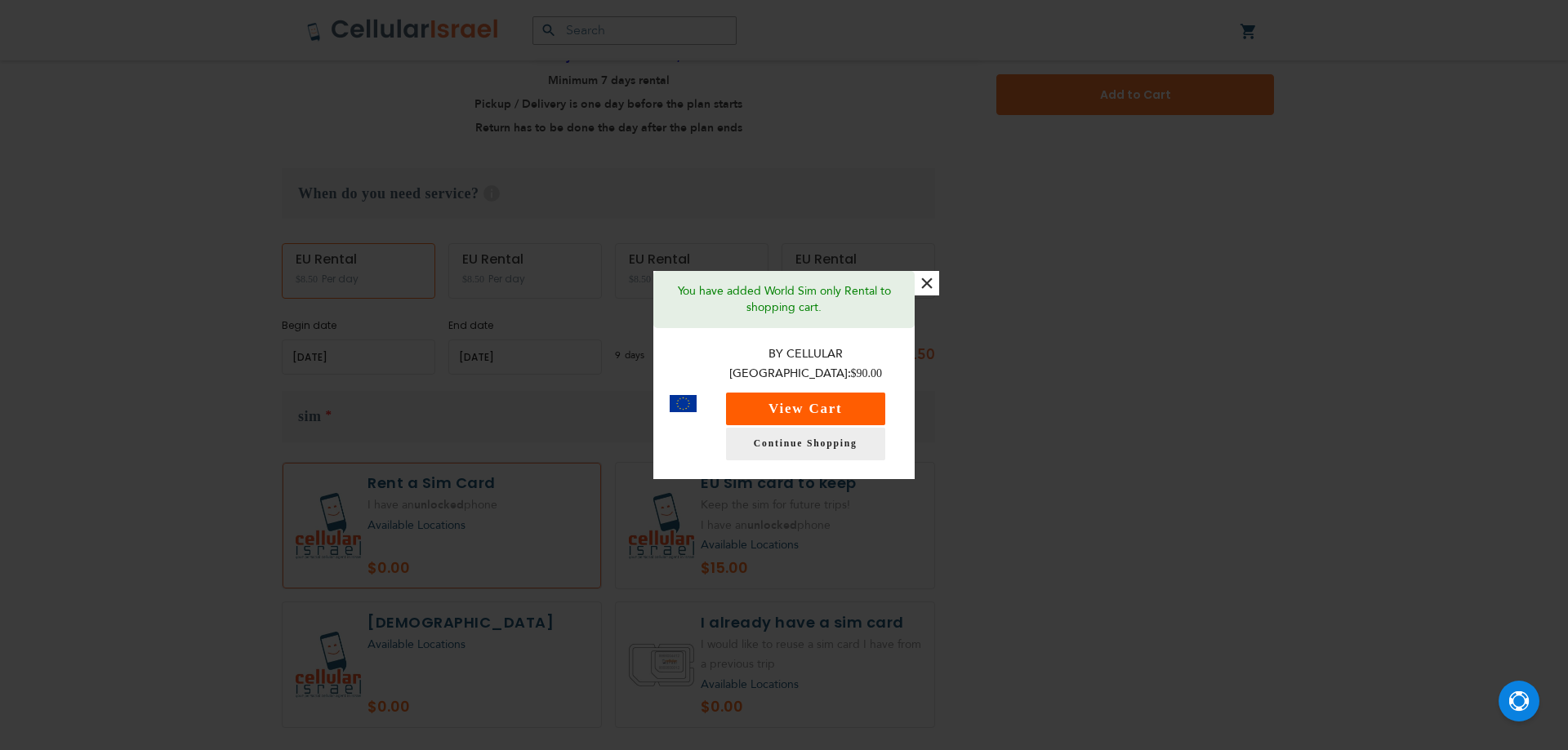
click at [869, 407] on button "View Cart" at bounding box center [805, 409] width 159 height 33
